Goal: Task Accomplishment & Management: Complete application form

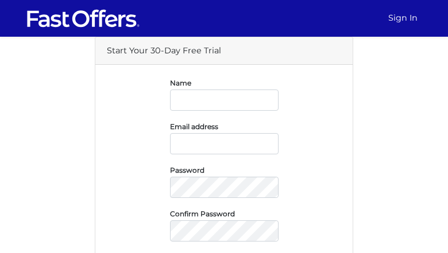
type input "KwNFPofn"
type input "[EMAIL_ADDRESS][DOMAIN_NAME]"
